Goal: Find contact information: Obtain details needed to contact an individual or organization

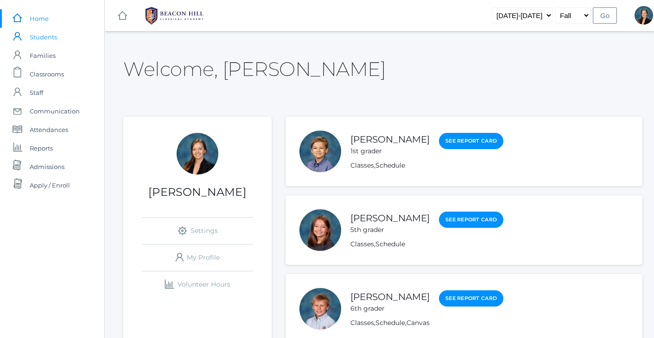
click at [46, 37] on span "Students" at bounding box center [43, 37] width 27 height 19
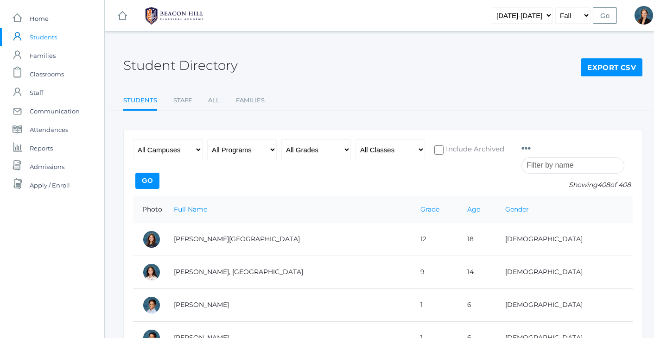
click at [562, 166] on input "search" at bounding box center [572, 166] width 103 height 16
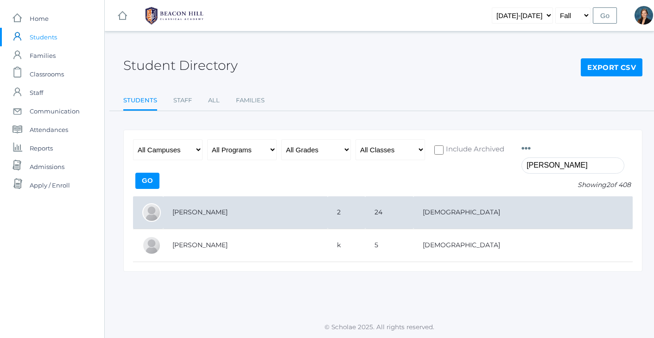
type input "Jesse"
click at [210, 213] on td "[PERSON_NAME]" at bounding box center [245, 212] width 164 height 33
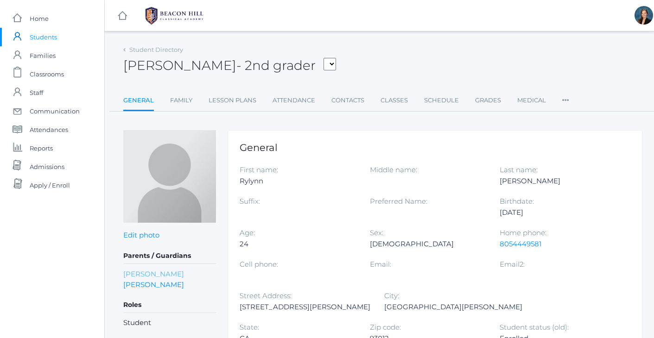
click at [152, 278] on link "[PERSON_NAME]" at bounding box center [153, 274] width 61 height 11
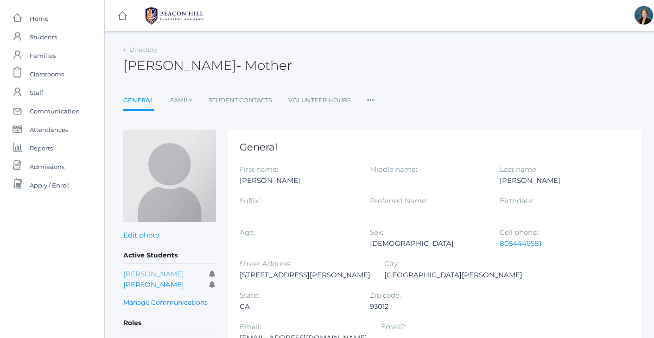
click at [146, 275] on link "[PERSON_NAME]" at bounding box center [153, 274] width 61 height 9
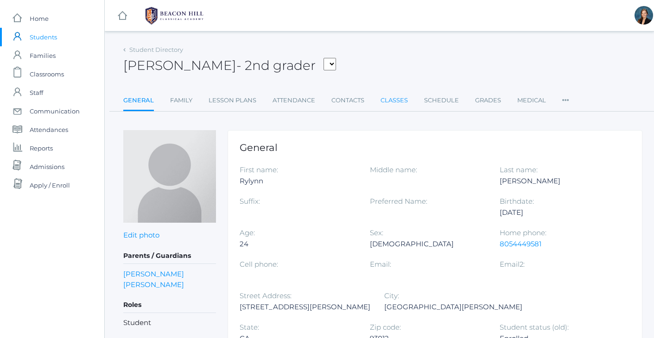
click at [395, 101] on link "Classes" at bounding box center [393, 100] width 27 height 19
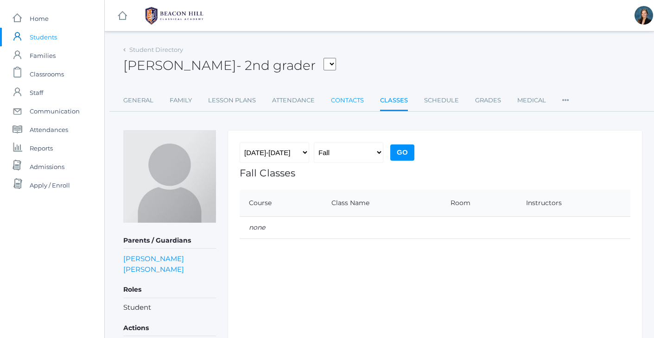
click at [352, 104] on link "Contacts" at bounding box center [347, 100] width 33 height 19
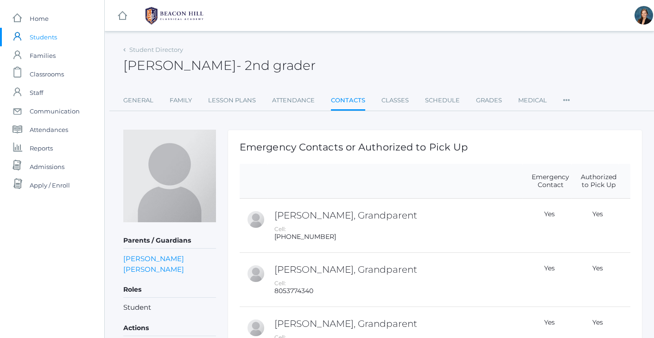
click at [378, 66] on div "Rylynn Wessels - 2nd grader Rylynn Wessels 2nd grader" at bounding box center [382, 60] width 519 height 34
click at [391, 48] on div "Rylynn Wessels - 2nd grader Rylynn Wessels 2nd grader" at bounding box center [382, 60] width 519 height 34
click at [524, 99] on link "Medical" at bounding box center [532, 100] width 29 height 19
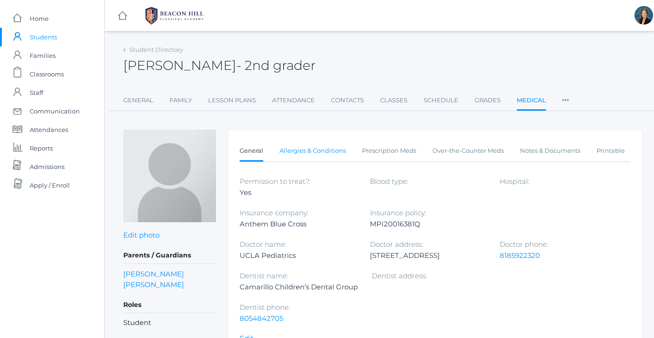
click at [318, 148] on link "Allergies & Conditions" at bounding box center [312, 151] width 66 height 19
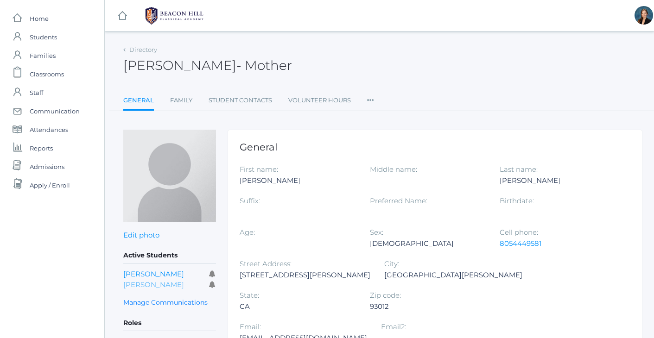
click at [153, 283] on link "Bryson Wessels" at bounding box center [153, 284] width 61 height 9
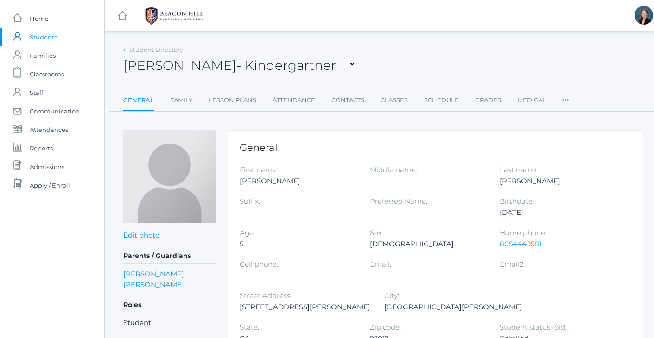
click at [433, 123] on div "Student Directory Bryson Wessels - Kindergartner Bair, Charlotte Bell, Jordan B…" at bounding box center [382, 300] width 519 height 514
click at [534, 100] on link "Medical" at bounding box center [531, 100] width 29 height 19
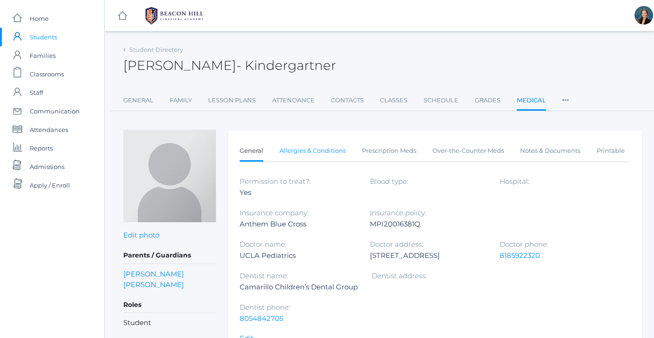
click at [329, 147] on link "Allergies & Conditions" at bounding box center [312, 151] width 66 height 19
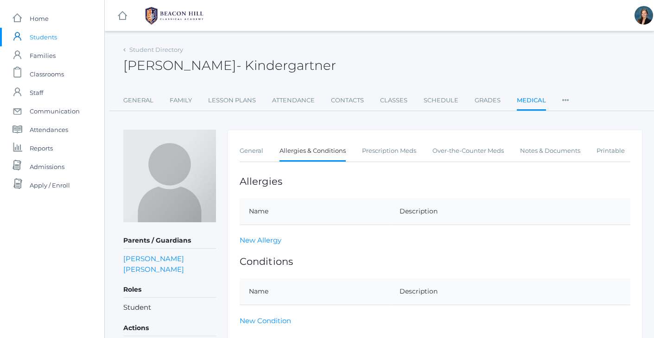
click at [354, 116] on div "Student Directory Bryson Wessels - Kindergartner Bryson Wessels Kindergartner G…" at bounding box center [382, 222] width 519 height 359
click at [388, 61] on div "Bryson Wessels - Kindergartner Bryson Wessels Kindergartner" at bounding box center [382, 60] width 519 height 34
click at [338, 98] on link "Contacts" at bounding box center [347, 100] width 33 height 19
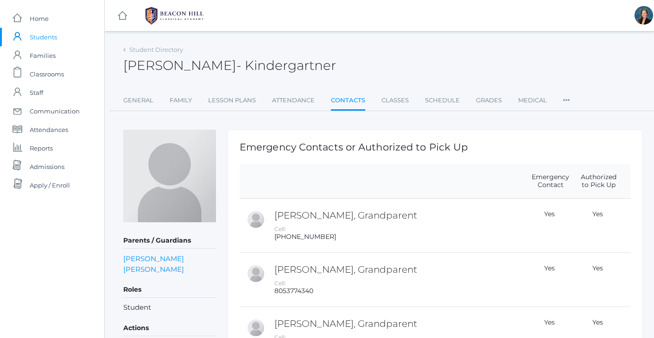
click at [379, 71] on div "Bryson Wessels - Kindergartner Bryson Wessels Kindergartner" at bounding box center [382, 60] width 519 height 34
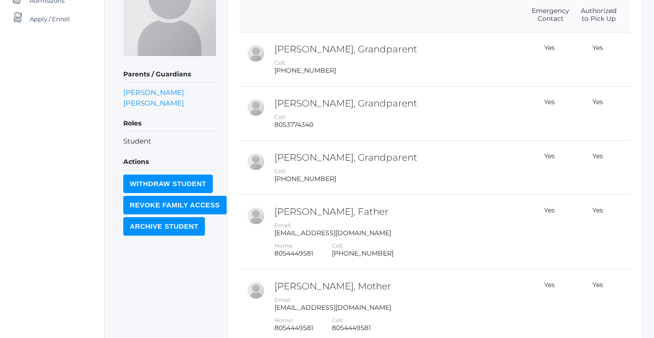
scroll to position [177, 0]
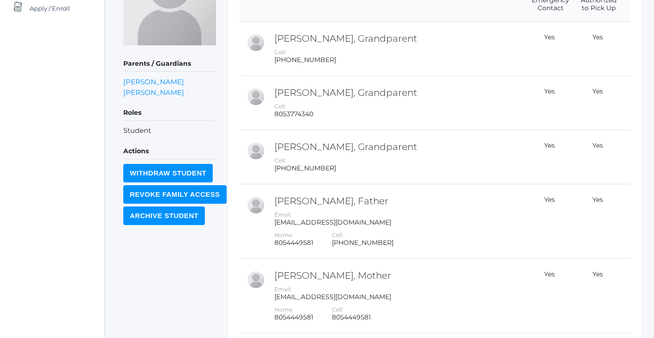
click at [644, 101] on div "Student Directory Bryson Wessels - Kindergartner Bryson Wessels Kindergartner G…" at bounding box center [383, 119] width 556 height 507
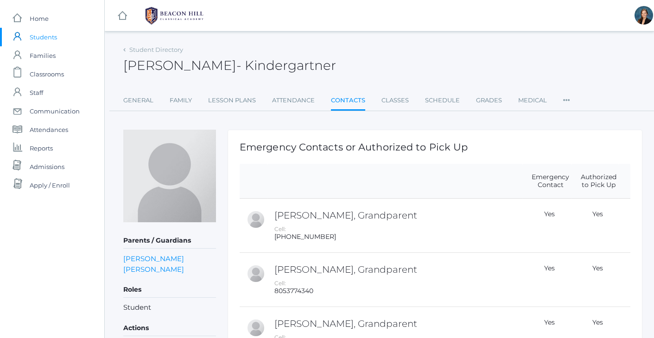
scroll to position [0, 0]
click at [453, 46] on div "Bryson Wessels - Kindergartner Bryson Wessels Kindergartner" at bounding box center [382, 60] width 519 height 34
click at [440, 54] on div "Bryson Wessels - Kindergartner Bryson Wessels Kindergartner" at bounding box center [382, 60] width 519 height 34
click at [36, 14] on span "Home" at bounding box center [39, 18] width 19 height 19
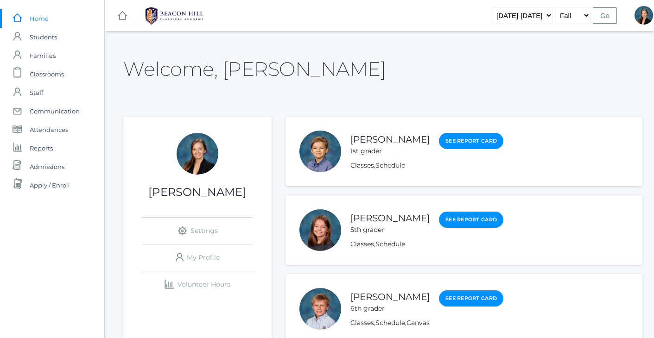
click at [316, 79] on div "Welcome, Allison" at bounding box center [382, 63] width 519 height 41
click at [199, 282] on link "icons/finance/bar-chart Created with Sketch. Volunteer Hours" at bounding box center [197, 284] width 111 height 26
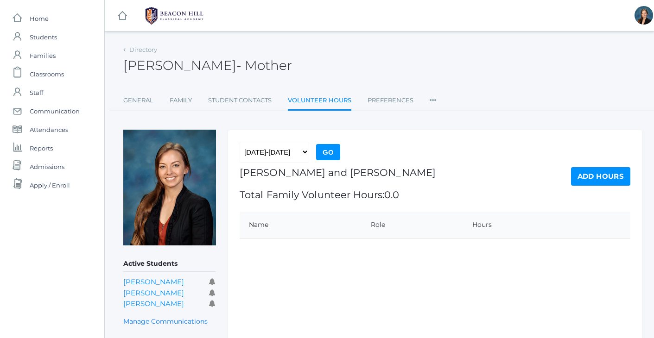
click at [298, 276] on div "2019-2020 2020-2021 2021-2022 2022-2023 2023-2024 2024-2025 2025-2026 Go Smith,…" at bounding box center [434, 258] width 415 height 256
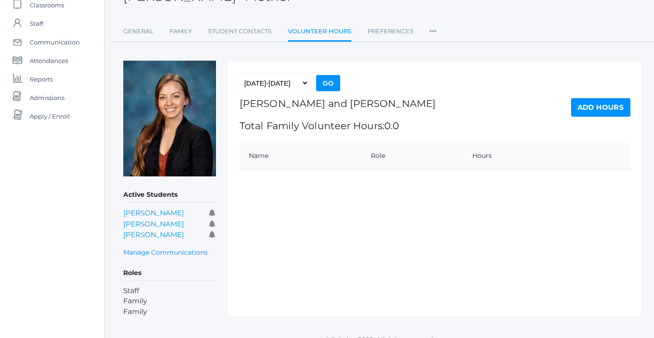
scroll to position [70, 0]
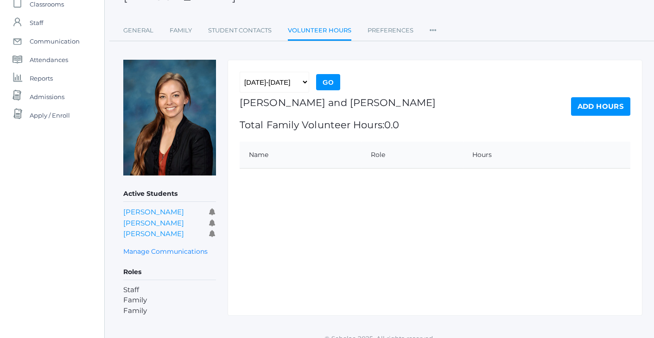
click at [604, 111] on link "Add Hours" at bounding box center [600, 106] width 59 height 19
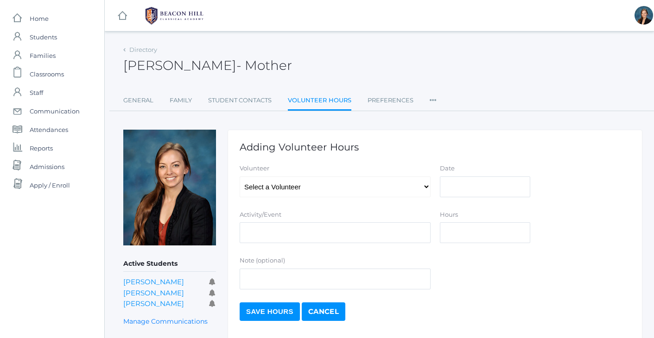
click at [454, 278] on div "Note (optional)" at bounding box center [435, 274] width 400 height 37
click at [380, 230] on input "Activity/Event" at bounding box center [335, 232] width 191 height 21
click at [457, 254] on form "Volunteer Select a Volunteer Dutter, Cindy Dutter, Cindy Dutter, Mike Dutter, M…" at bounding box center [435, 242] width 391 height 157
click at [471, 260] on div "Note (optional)" at bounding box center [435, 274] width 400 height 37
click at [40, 149] on span "Reports" at bounding box center [41, 148] width 23 height 19
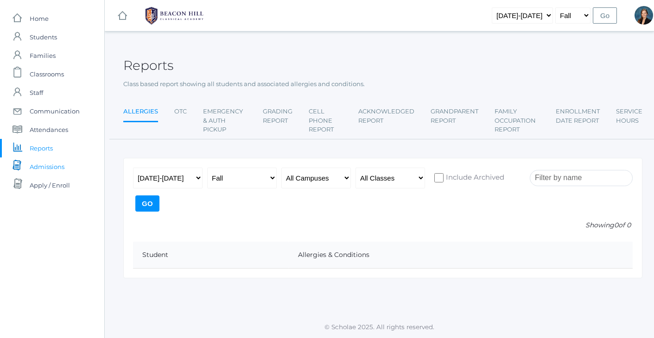
click at [41, 164] on span "Admissions" at bounding box center [47, 167] width 35 height 19
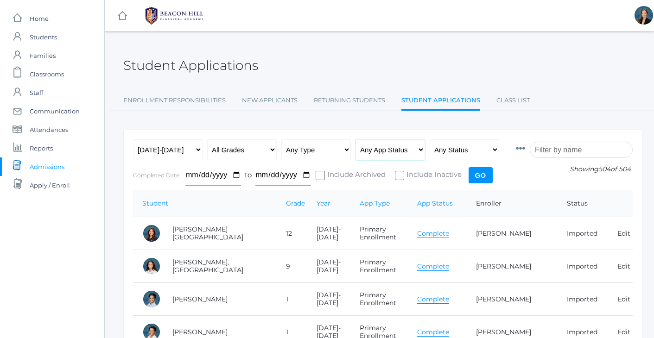
click at [400, 145] on select "Any App Status Not Started In Progress Complete" at bounding box center [389, 149] width 69 height 21
click at [459, 146] on select "Any Status Ready to Send Sent Done Ready to Import Imported" at bounding box center [463, 149] width 69 height 21
select select "enrollment"
click at [490, 175] on input "Go" at bounding box center [480, 175] width 24 height 16
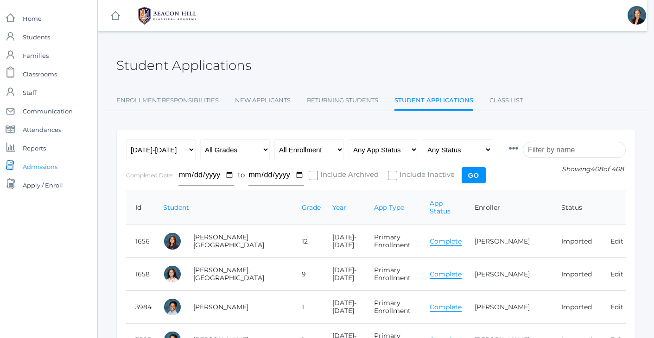
scroll to position [0, 7]
click at [38, 149] on span "Reports" at bounding box center [34, 148] width 23 height 19
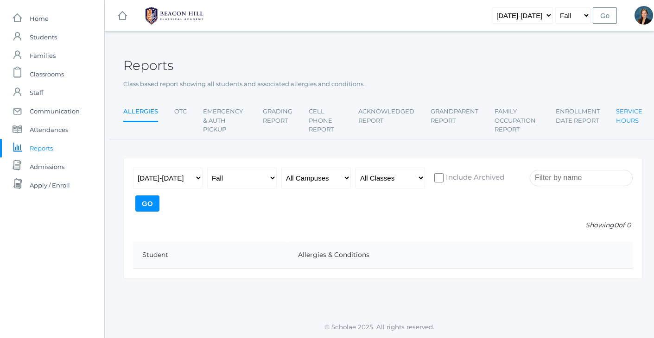
click at [629, 112] on link "Service Hours" at bounding box center [629, 115] width 26 height 27
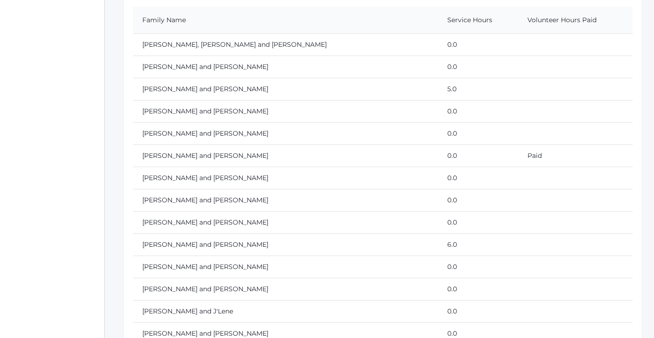
scroll to position [215, 0]
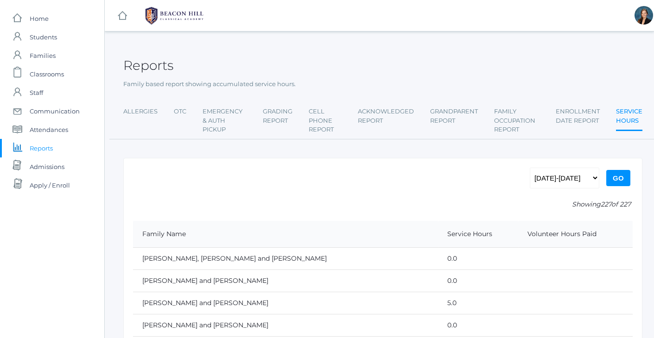
scroll to position [0, 0]
click at [44, 73] on span "Classrooms" at bounding box center [47, 74] width 34 height 19
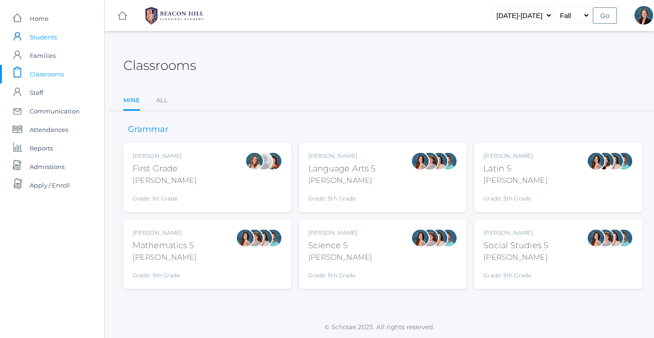
click at [44, 39] on span "Students" at bounding box center [43, 37] width 27 height 19
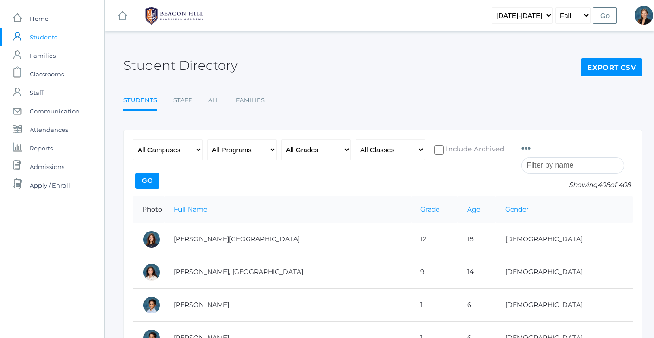
click at [553, 167] on input "search" at bounding box center [572, 166] width 103 height 16
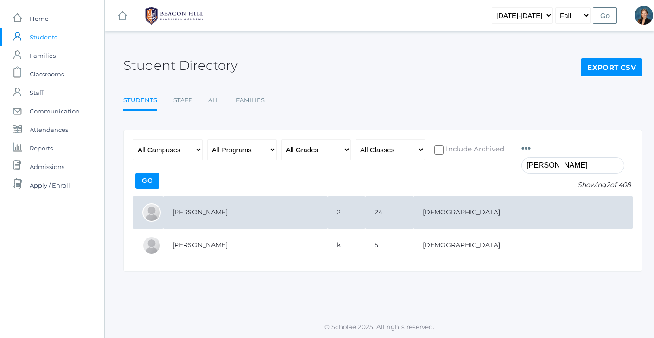
type input "Wessel"
click at [189, 210] on td "[PERSON_NAME]" at bounding box center [245, 212] width 164 height 33
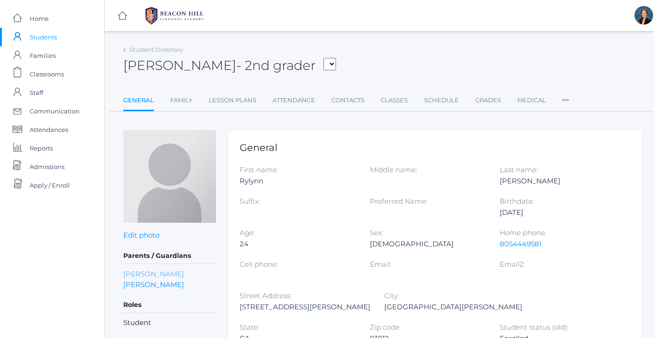
click at [138, 274] on link "[PERSON_NAME]" at bounding box center [153, 274] width 61 height 11
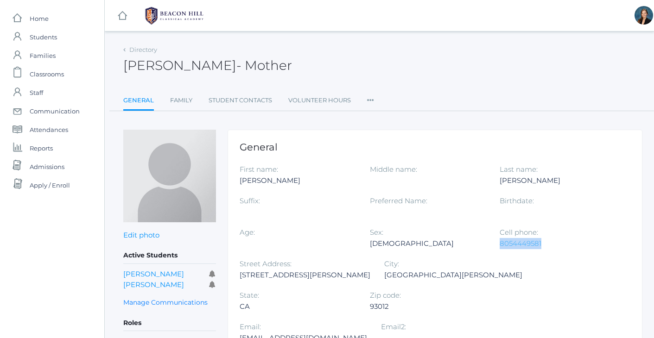
drag, startPoint x: 543, startPoint y: 242, endPoint x: 500, endPoint y: 243, distance: 43.6
click at [500, 243] on div "8054449581" at bounding box center [557, 243] width 116 height 11
copy link "8054449581"
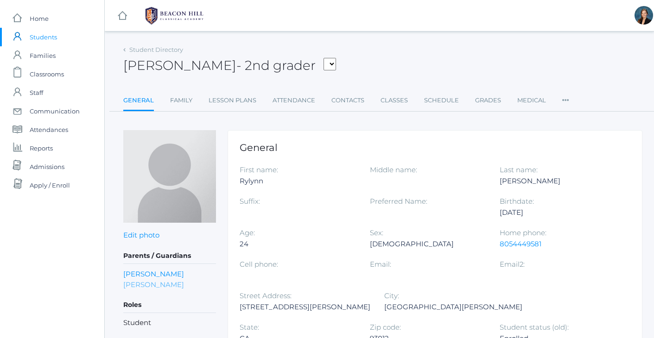
click at [148, 284] on link "[PERSON_NAME]" at bounding box center [153, 284] width 61 height 11
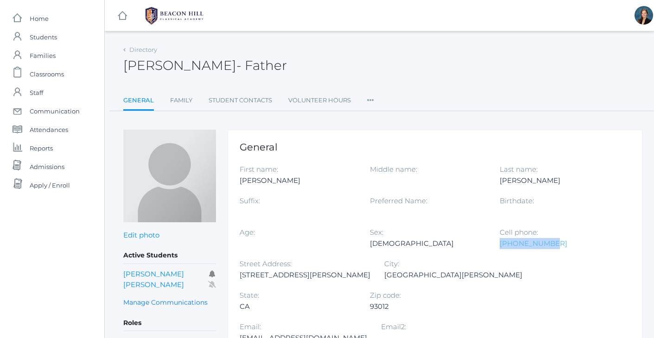
drag, startPoint x: 549, startPoint y: 243, endPoint x: 499, endPoint y: 245, distance: 50.1
click at [499, 245] on div "805-358-7973" at bounding box center [557, 243] width 116 height 11
copy link "805-358-7973"
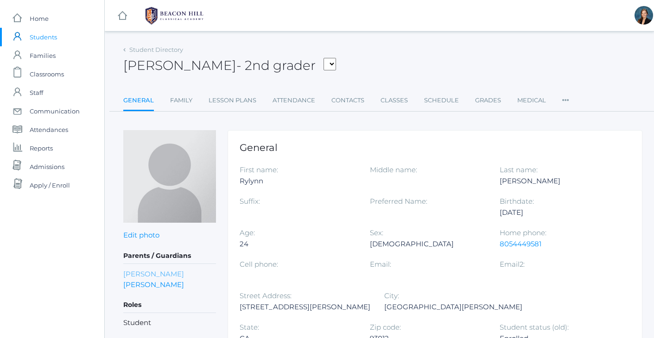
click at [146, 274] on link "[PERSON_NAME]" at bounding box center [153, 274] width 61 height 11
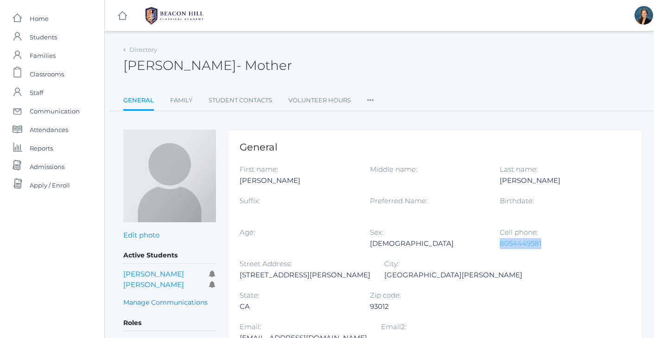
drag, startPoint x: 543, startPoint y: 242, endPoint x: 500, endPoint y: 244, distance: 43.6
click at [500, 244] on div "8054449581" at bounding box center [557, 243] width 116 height 11
copy link "8054449581"
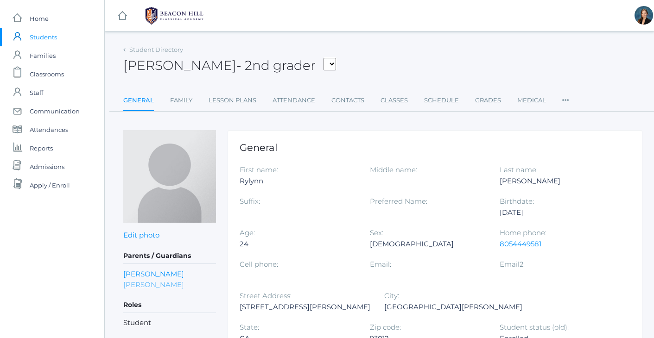
click at [142, 289] on link "Jeffrey Wessels" at bounding box center [153, 284] width 61 height 11
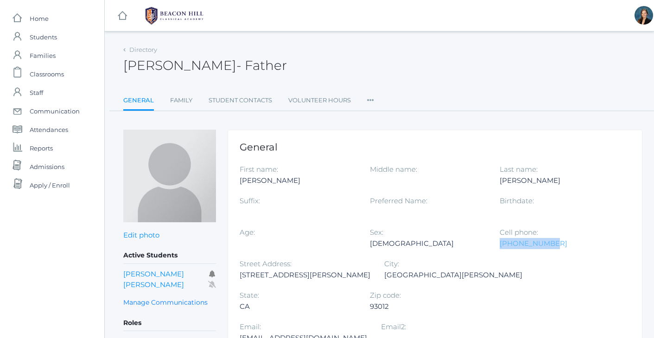
drag, startPoint x: 548, startPoint y: 241, endPoint x: 499, endPoint y: 244, distance: 48.7
click at [499, 244] on div "805-358-7973" at bounding box center [557, 243] width 116 height 11
copy link "805-358-7973"
click at [44, 54] on span "Families" at bounding box center [43, 55] width 26 height 19
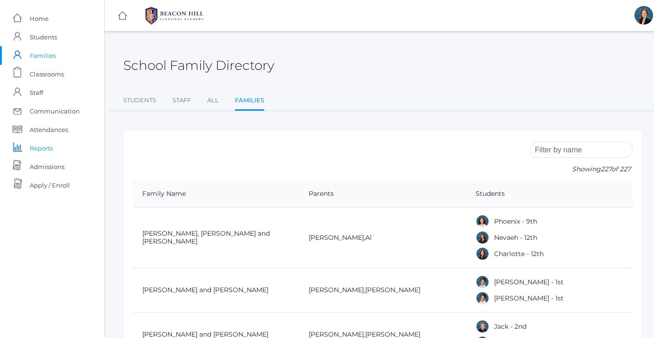
click at [41, 148] on span "Reports" at bounding box center [41, 148] width 23 height 19
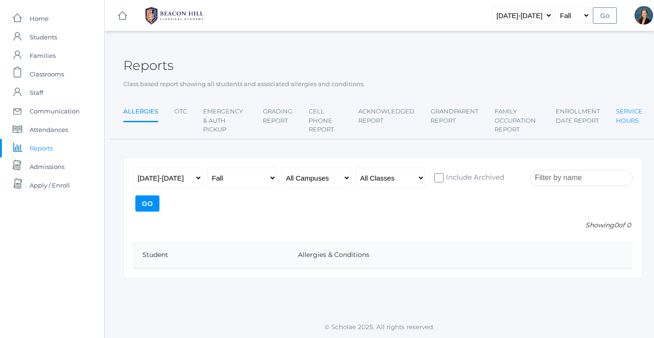
click at [629, 113] on link "Service Hours" at bounding box center [629, 115] width 26 height 27
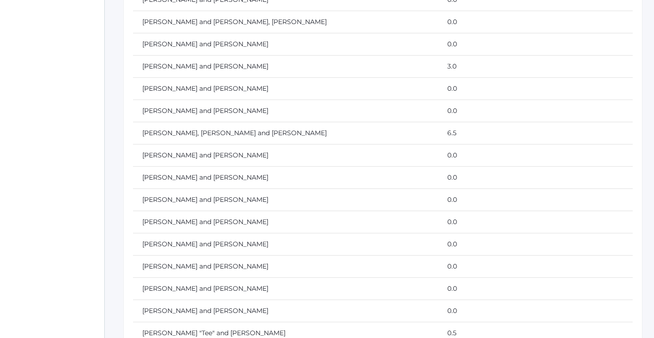
scroll to position [930, 0]
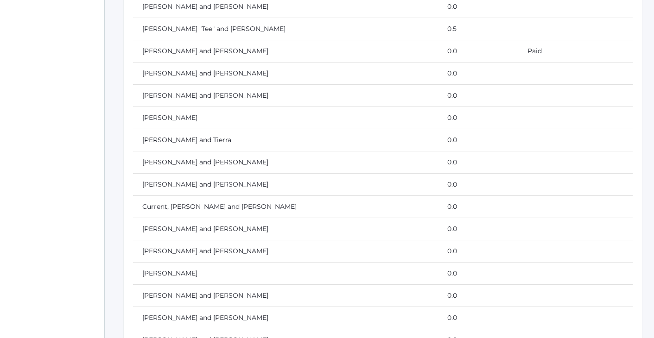
scroll to position [1231, 0]
